Goal: Task Accomplishment & Management: Manage account settings

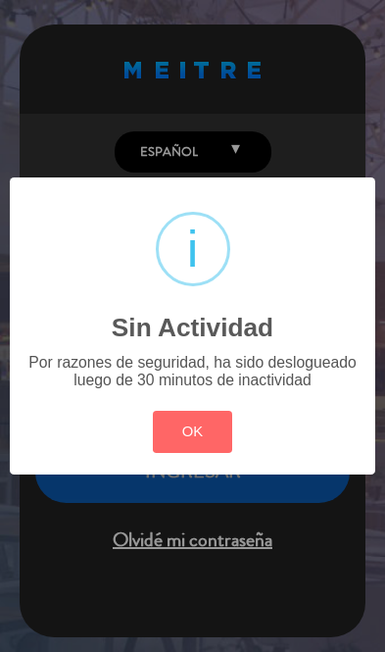
click at [205, 448] on button "OK" at bounding box center [192, 432] width 79 height 42
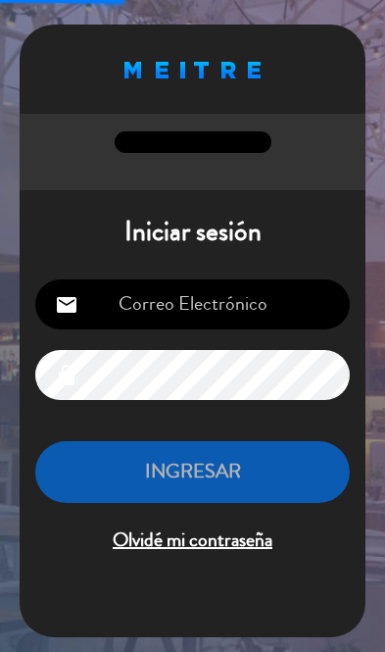
click at [252, 306] on input "email" at bounding box center [192, 304] width 315 height 50
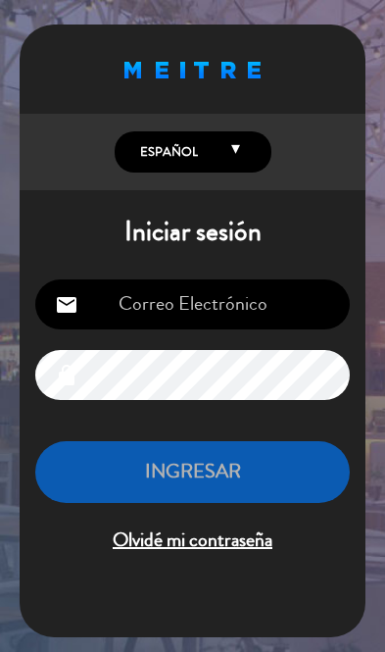
type input "[EMAIL_ADDRESS][DOMAIN_NAME]"
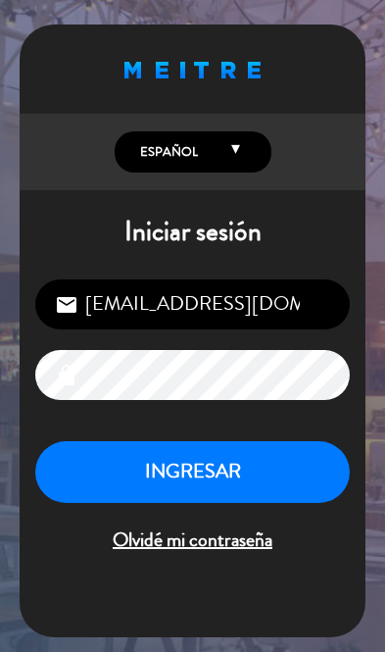
click at [253, 474] on button "INGRESAR" at bounding box center [192, 472] width 315 height 62
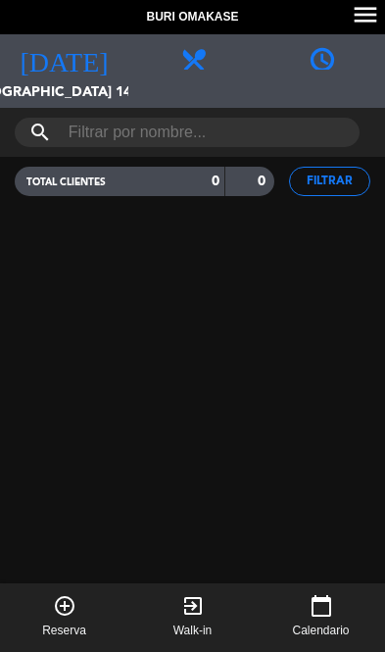
click at [81, 71] on span "[DATE]" at bounding box center [64, 52] width 128 height 37
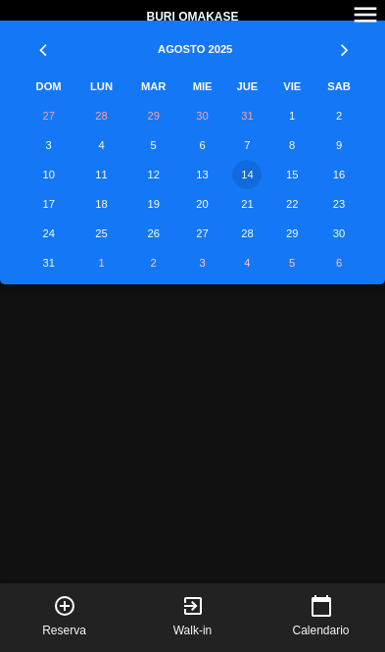
click at [298, 175] on td "15" at bounding box center [291, 174] width 43 height 29
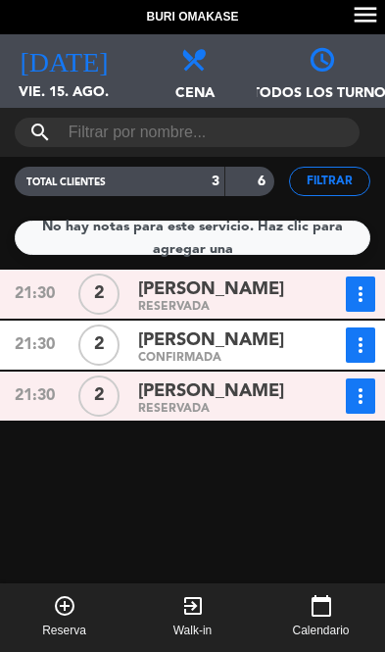
click at [63, 82] on span "vie. 15. ago." at bounding box center [64, 99] width 128 height 37
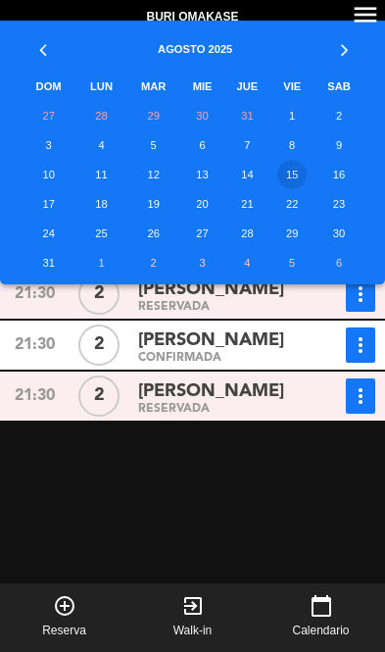
click at [254, 177] on td "14" at bounding box center [247, 174] width 47 height 29
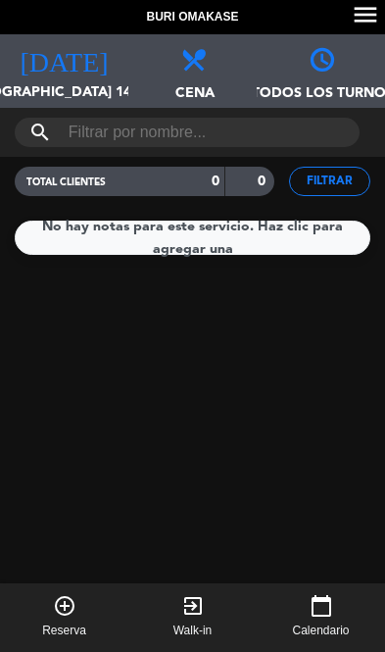
click at [196, 607] on icon "exit_to_app" at bounding box center [193, 606] width 24 height 24
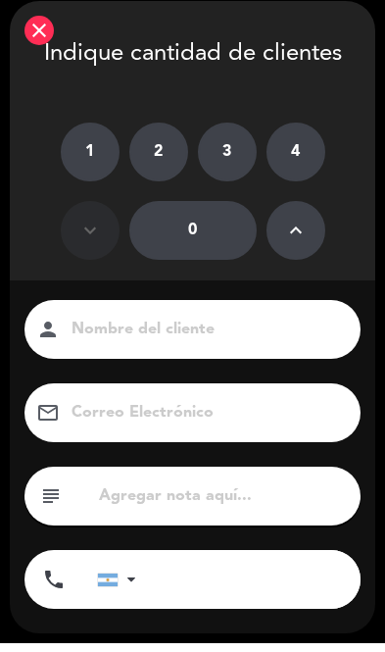
click at [151, 155] on label "2" at bounding box center [158, 160] width 59 height 59
type input "2"
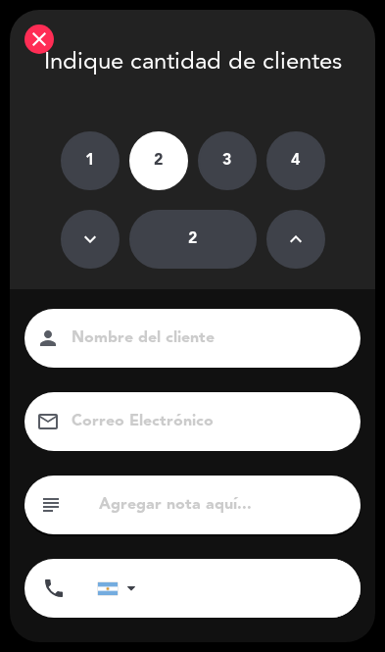
click at [47, 44] on icon "close" at bounding box center [39, 39] width 24 height 24
